Goal: Information Seeking & Learning: Learn about a topic

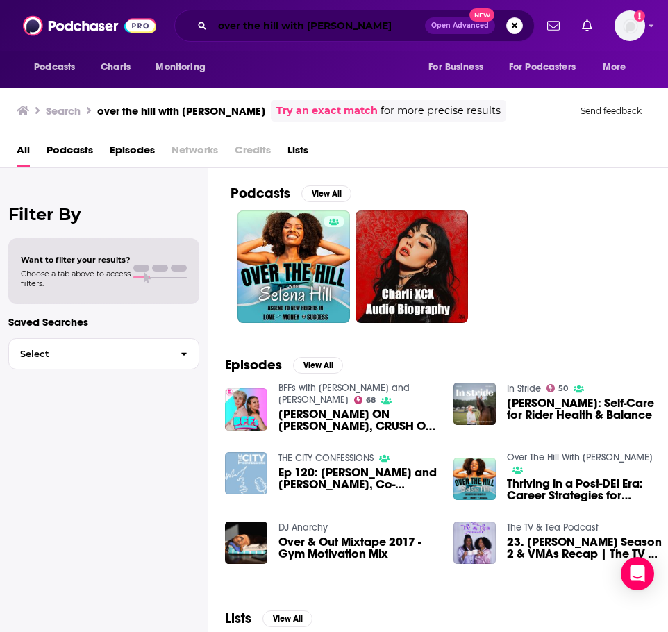
click at [370, 26] on input "over the hill with [PERSON_NAME]" at bounding box center [318, 26] width 212 height 22
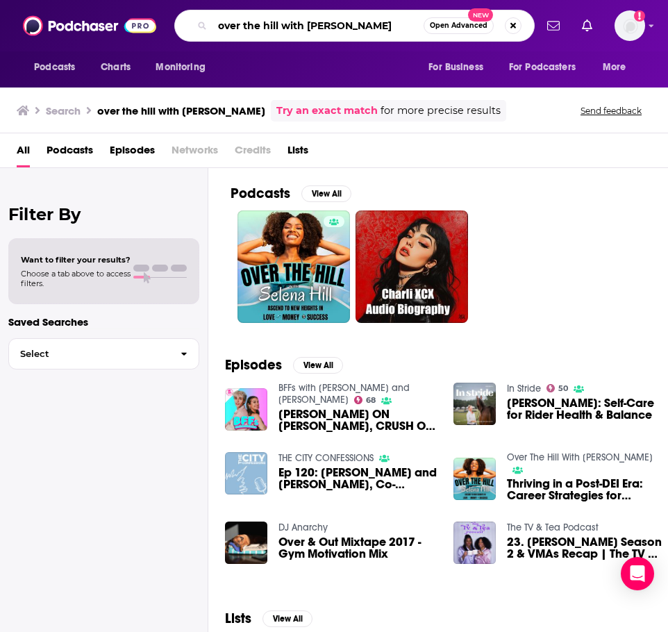
click at [370, 26] on input "over the hill with [PERSON_NAME]" at bounding box center [317, 26] width 211 height 22
click at [369, 26] on input "over the hill with [PERSON_NAME]" at bounding box center [317, 26] width 211 height 22
type input "deviant"
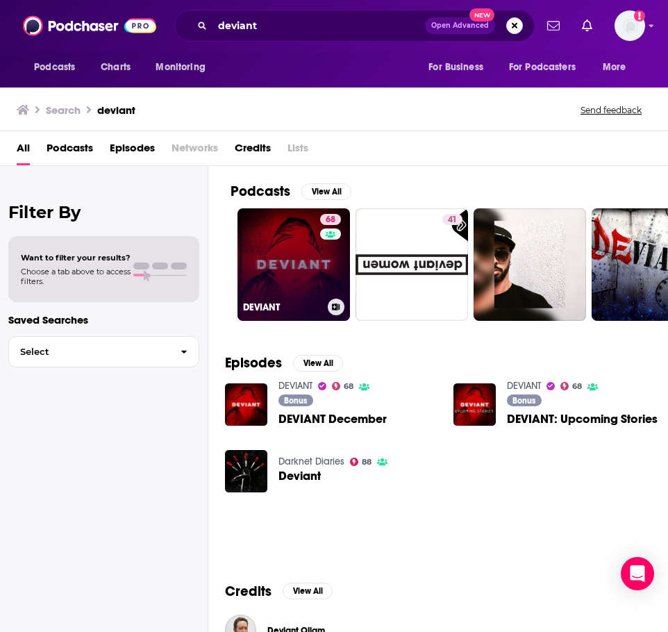
click at [275, 247] on link "68 DEVIANT" at bounding box center [293, 264] width 112 height 112
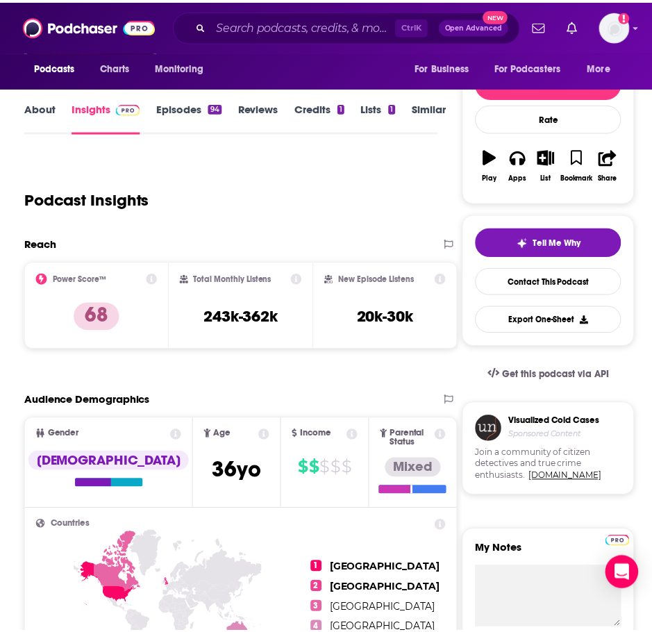
scroll to position [69, 0]
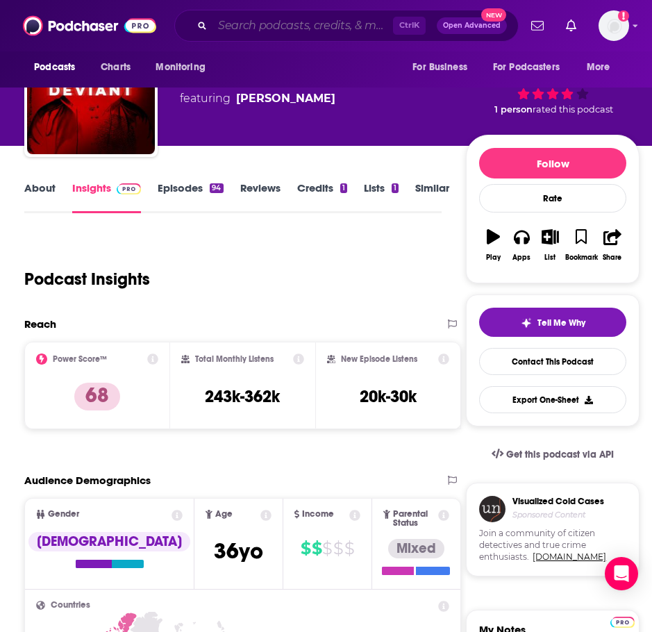
click at [292, 16] on input "Search podcasts, credits, & more..." at bounding box center [302, 26] width 181 height 22
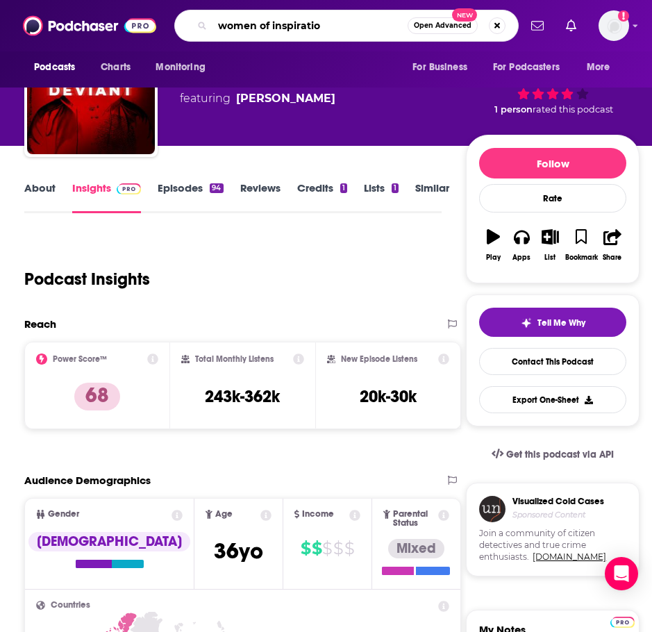
type input "women of inspiration"
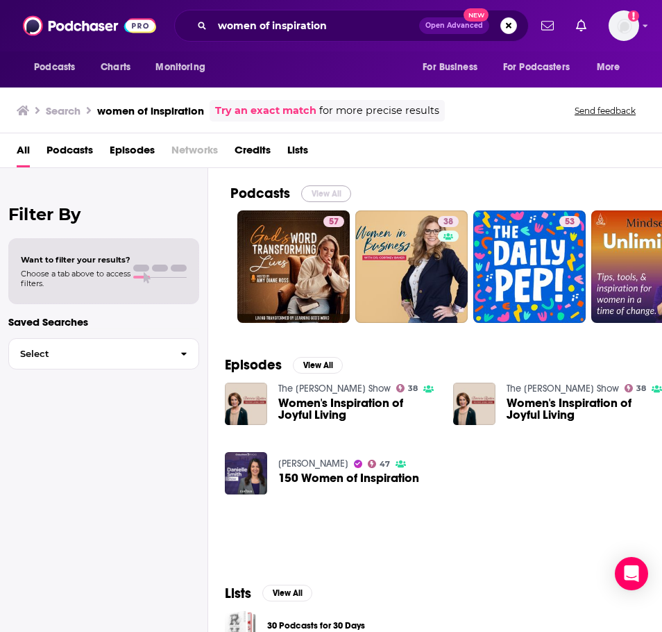
click at [330, 193] on button "View All" at bounding box center [326, 193] width 50 height 17
click at [328, 26] on input "women of inspiration" at bounding box center [315, 26] width 207 height 22
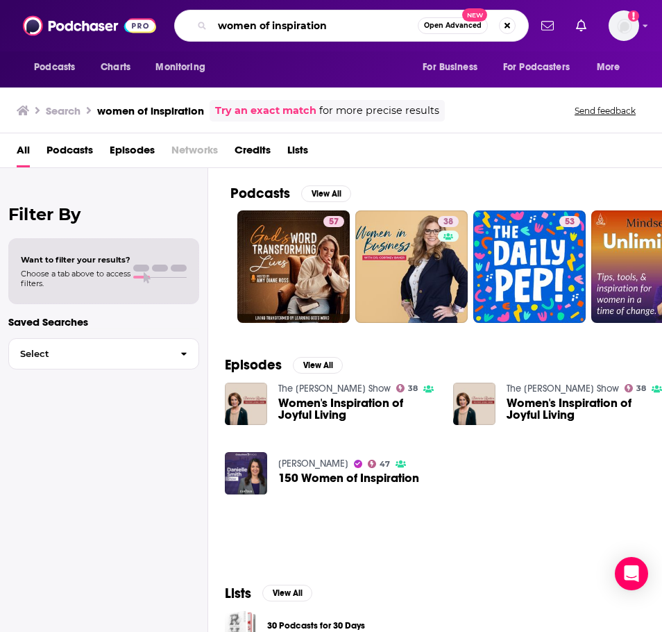
click at [328, 26] on input "women of inspiration" at bounding box center [315, 26] width 206 height 22
paste input "[PERSON_NAME]"
type input "[PERSON_NAME]"
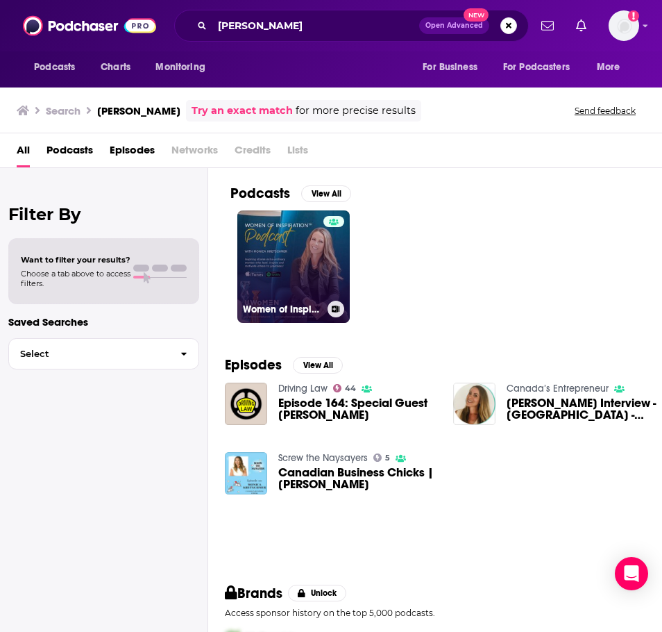
click at [318, 269] on link "Women of Inspiration™ Podcast" at bounding box center [293, 266] width 112 height 112
